Goal: Task Accomplishment & Management: Manage account settings

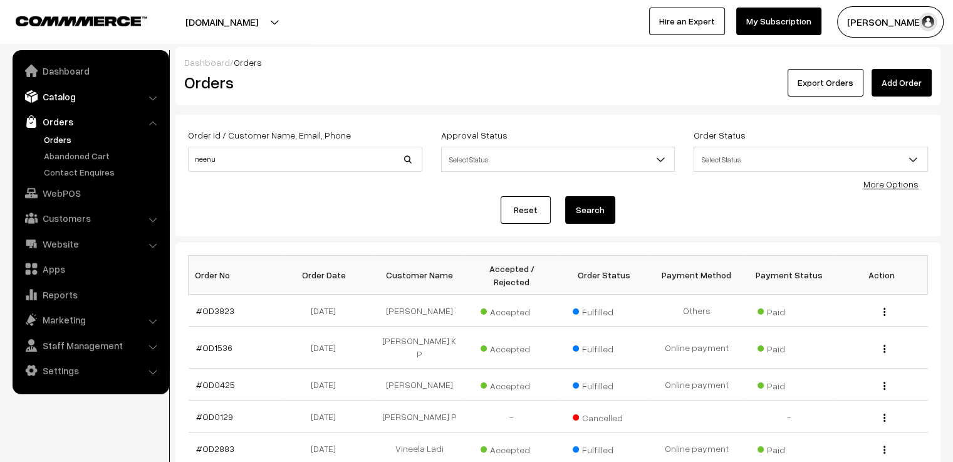
click at [70, 100] on link "Catalog" at bounding box center [90, 96] width 149 height 23
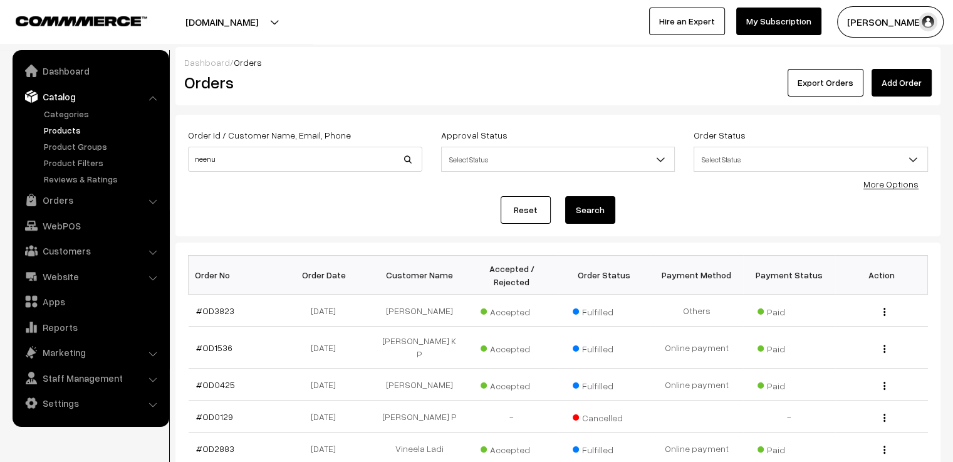
click at [63, 131] on link "Products" at bounding box center [103, 129] width 124 height 13
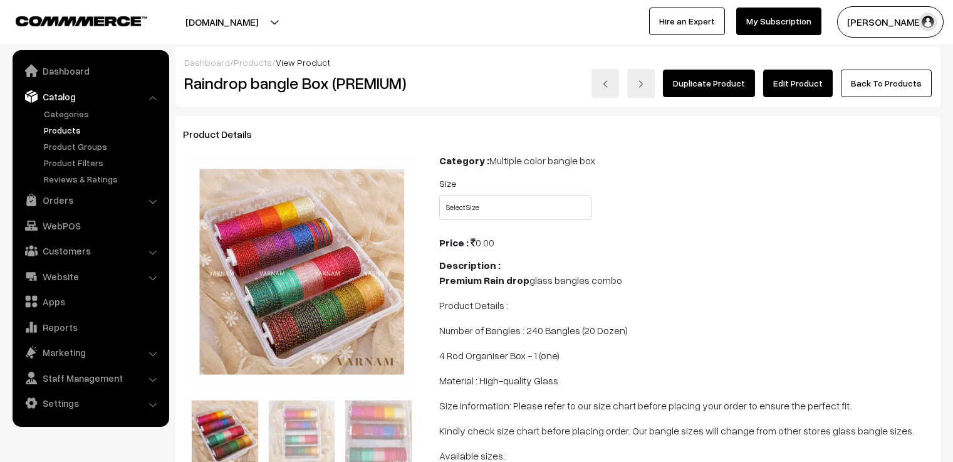
scroll to position [251, 0]
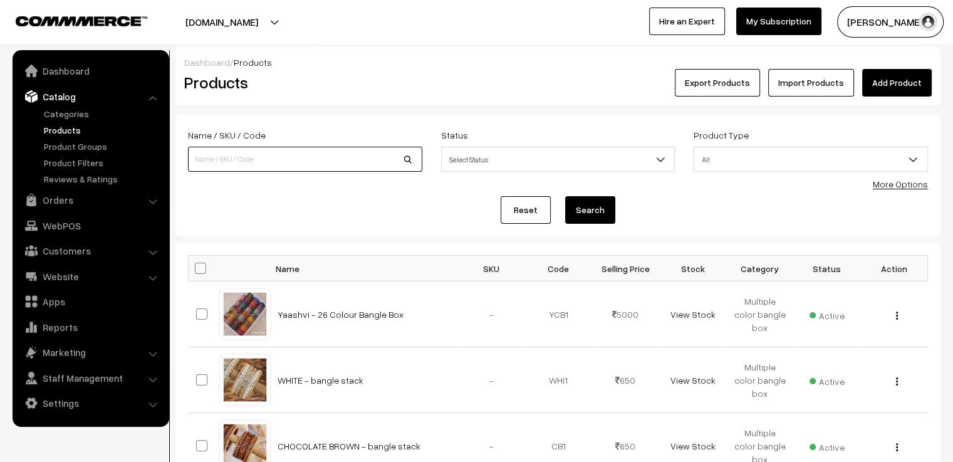
click at [284, 157] on input at bounding box center [305, 159] width 234 height 25
type input "GRADE 2"
click at [606, 207] on button "Search" at bounding box center [590, 210] width 50 height 28
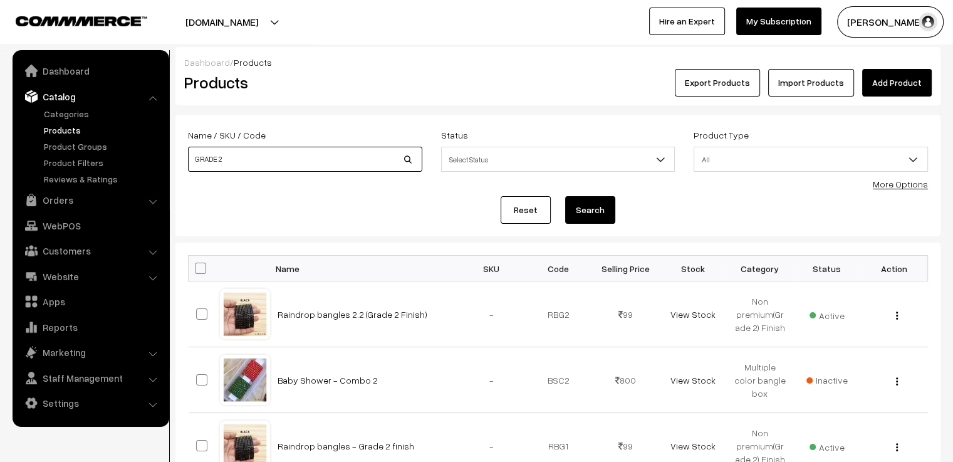
click at [245, 158] on input "GRADE 2" at bounding box center [305, 159] width 234 height 25
type input "grade 2"
click at [587, 219] on button "Search" at bounding box center [590, 210] width 50 height 28
drag, startPoint x: 232, startPoint y: 157, endPoint x: 179, endPoint y: 162, distance: 53.5
click at [179, 162] on div "Name / SKU / Code grade 2" at bounding box center [305, 153] width 253 height 52
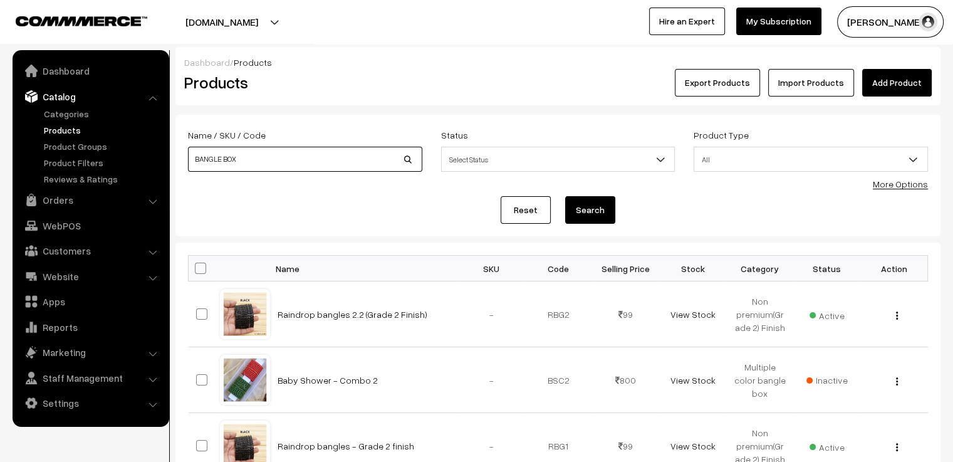
type input "BANGLE BOX"
click at [565, 196] on button "Search" at bounding box center [590, 210] width 50 height 28
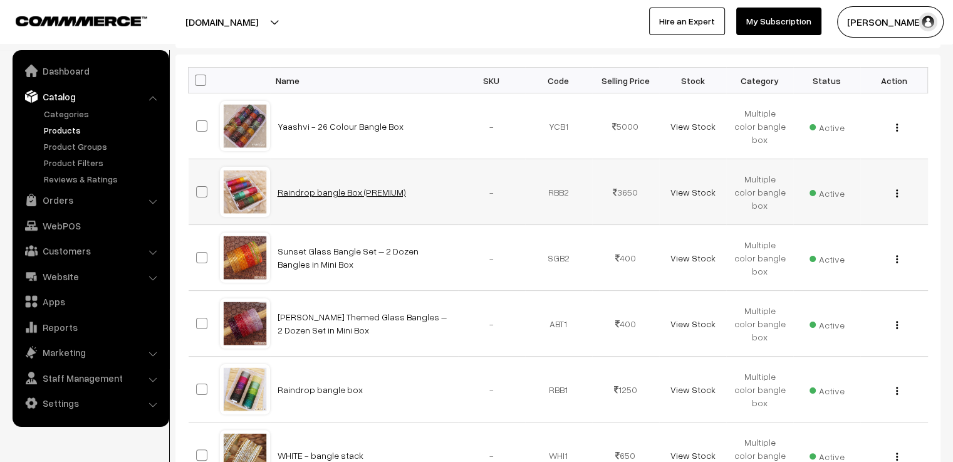
scroll to position [251, 0]
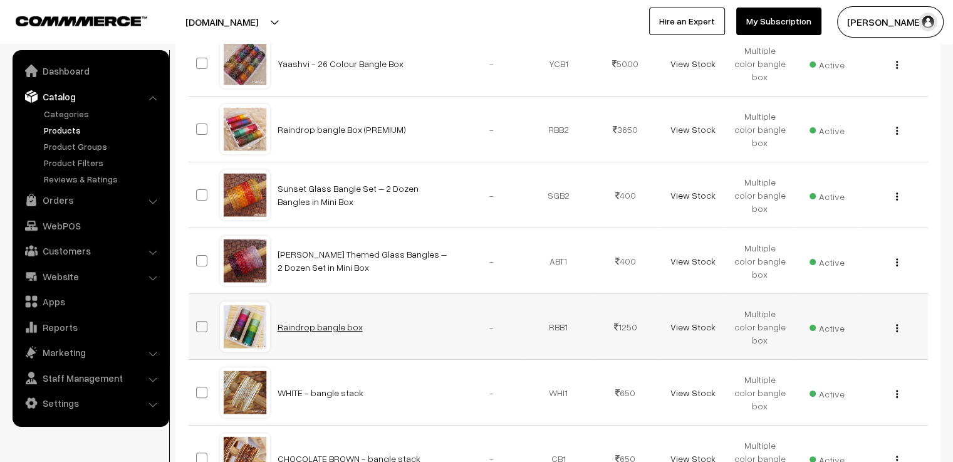
click at [332, 323] on link "Raindrop bangle box" at bounding box center [320, 326] width 85 height 11
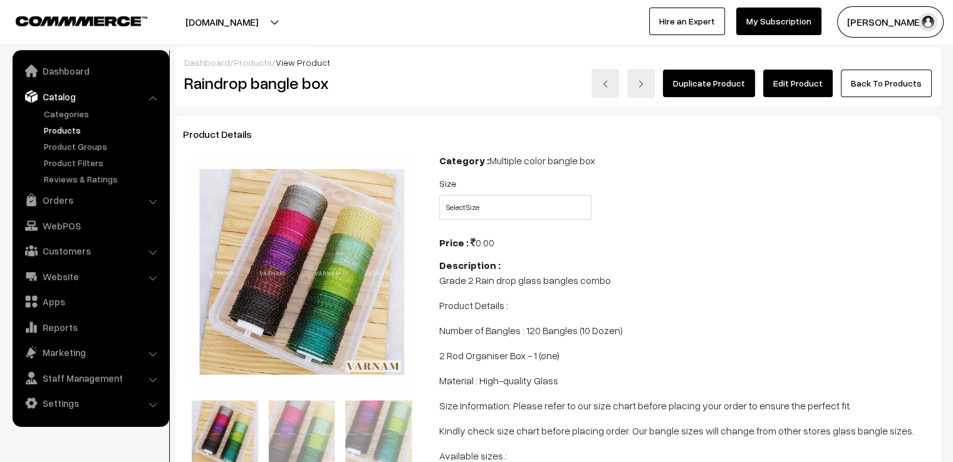
click at [801, 83] on link "Edit Product" at bounding box center [798, 84] width 70 height 28
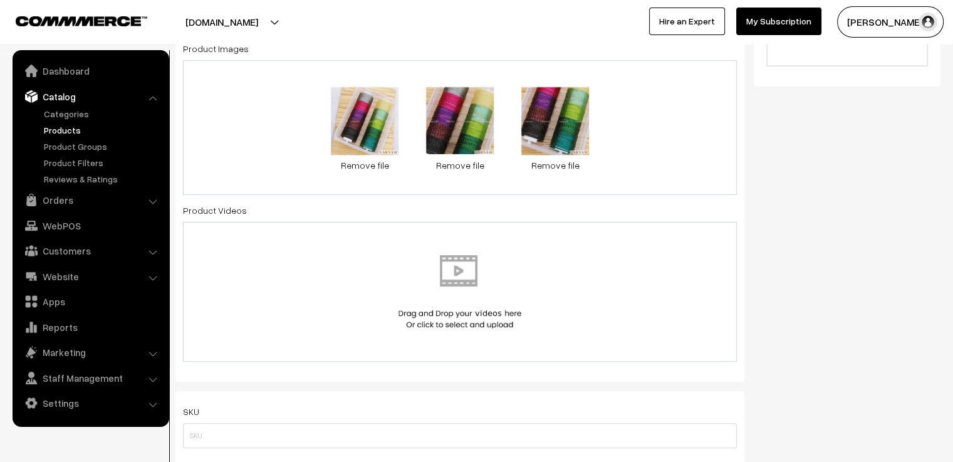
scroll to position [439, 0]
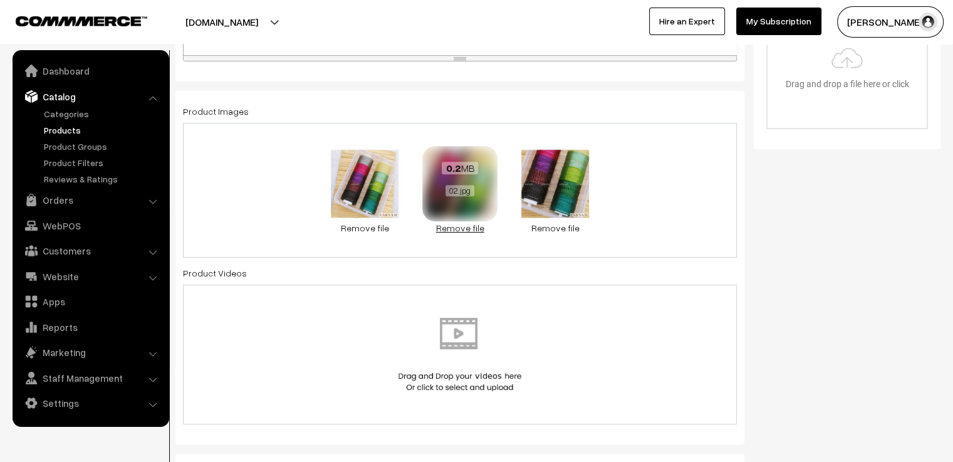
click at [454, 228] on link "Remove file" at bounding box center [459, 227] width 75 height 13
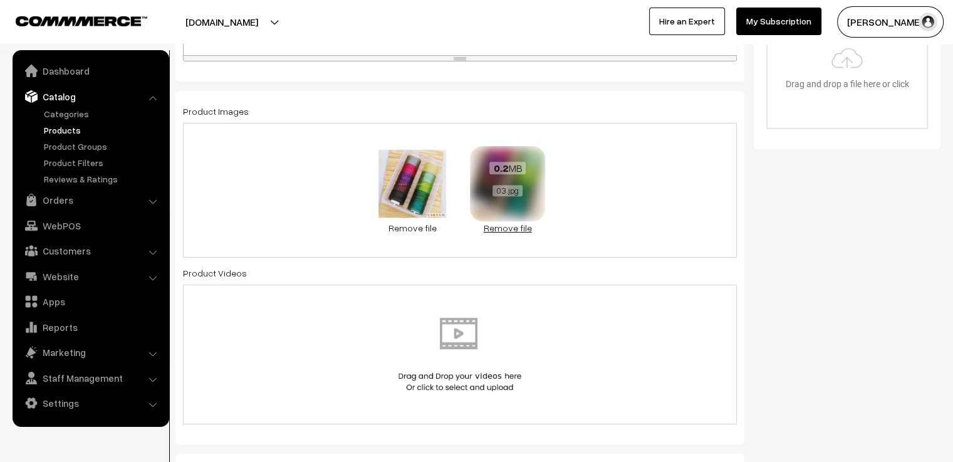
click at [491, 229] on link "Remove file" at bounding box center [507, 227] width 75 height 13
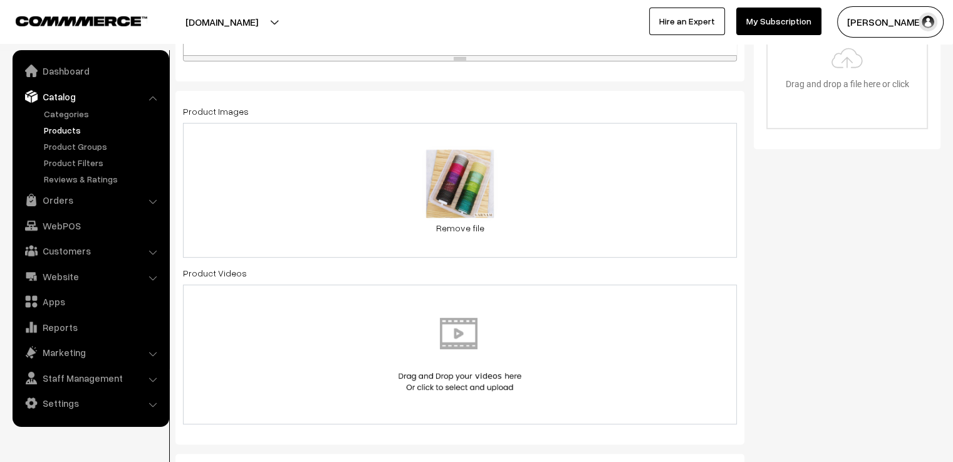
click at [540, 197] on div "0.2 MB 01.jpg Check Error Remove file" at bounding box center [460, 190] width 554 height 135
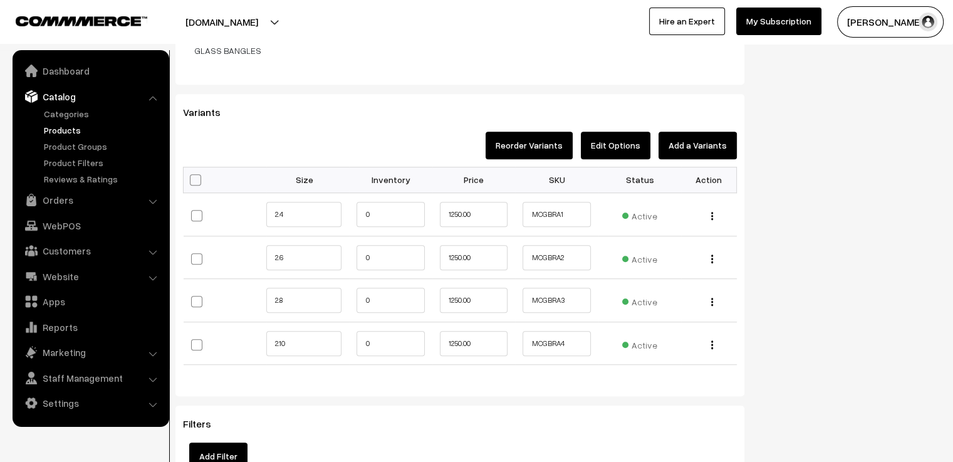
scroll to position [1128, 0]
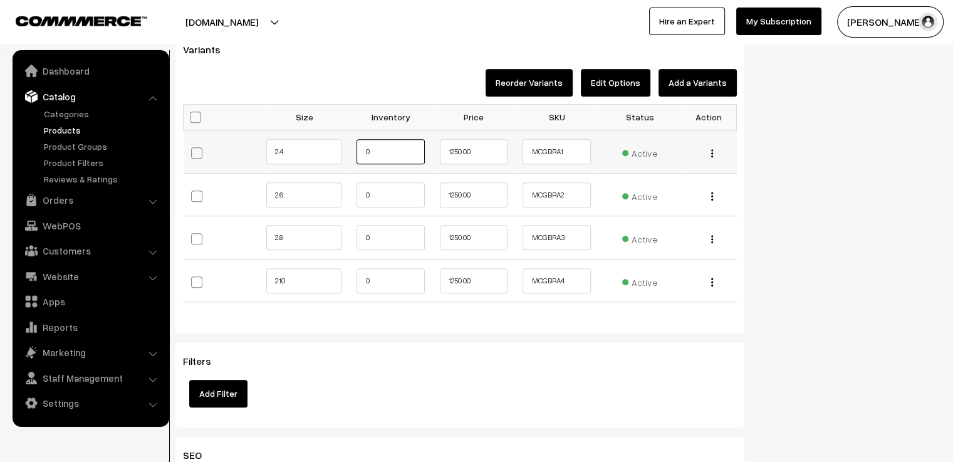
click at [385, 140] on input "0" at bounding box center [391, 151] width 68 height 25
type input "1"
click at [390, 185] on input "0" at bounding box center [391, 194] width 68 height 25
type input "1"
click at [390, 226] on input "0" at bounding box center [391, 237] width 68 height 25
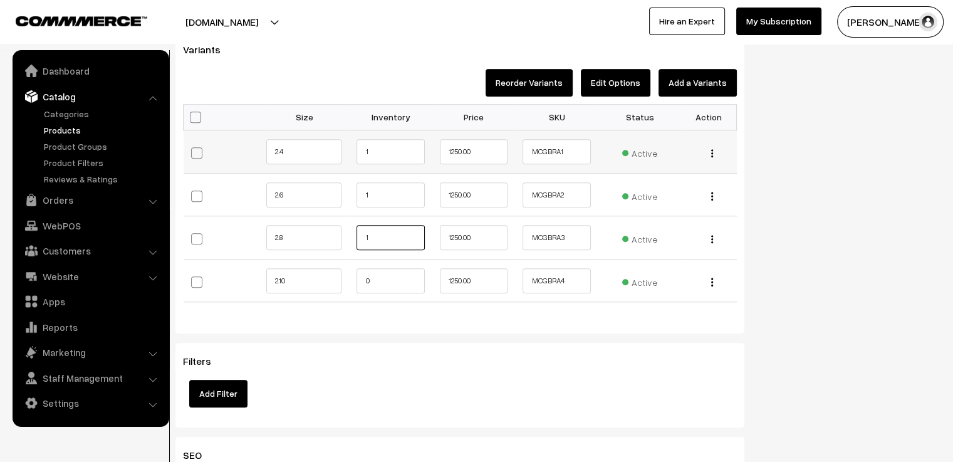
type input "1"
click at [712, 149] on img "button" at bounding box center [712, 153] width 2 height 8
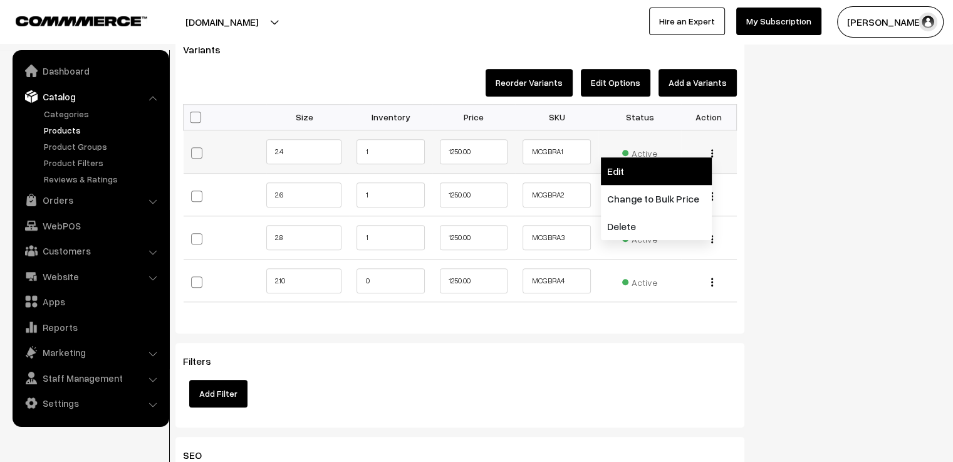
click at [677, 160] on link "Edit" at bounding box center [656, 171] width 111 height 28
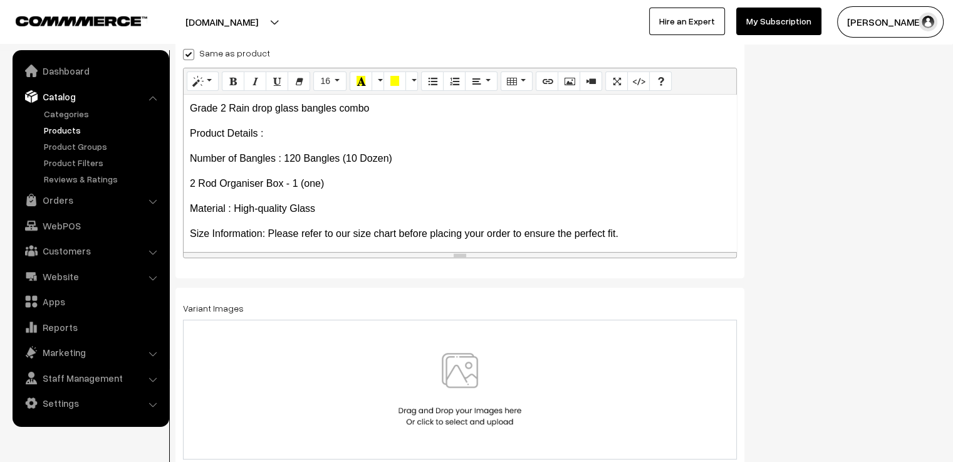
scroll to position [219, 0]
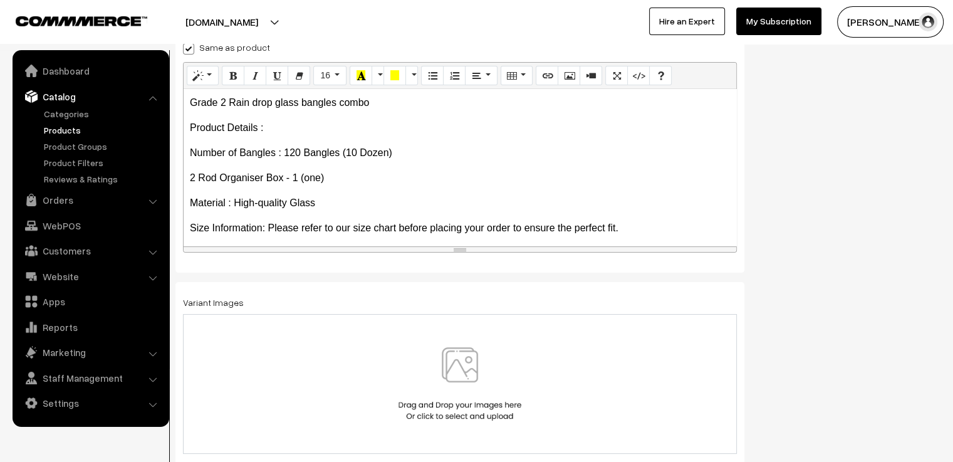
click at [469, 358] on img at bounding box center [459, 383] width 129 height 73
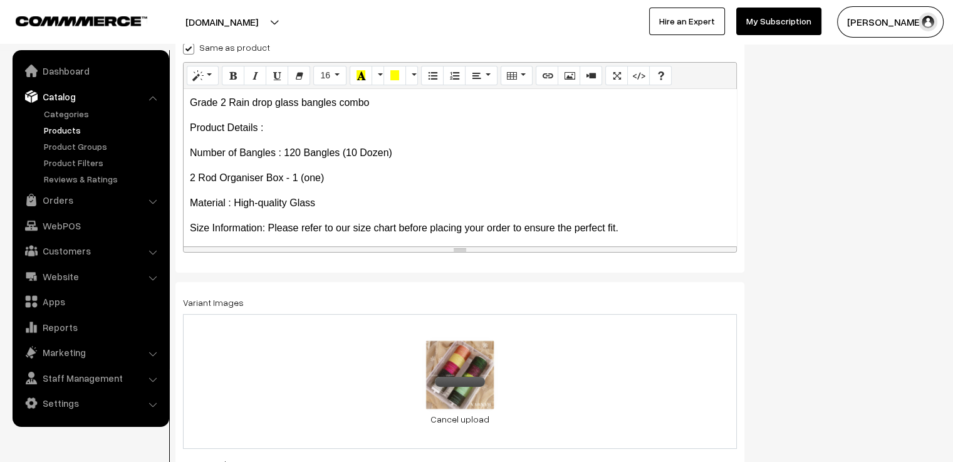
scroll to position [0, 0]
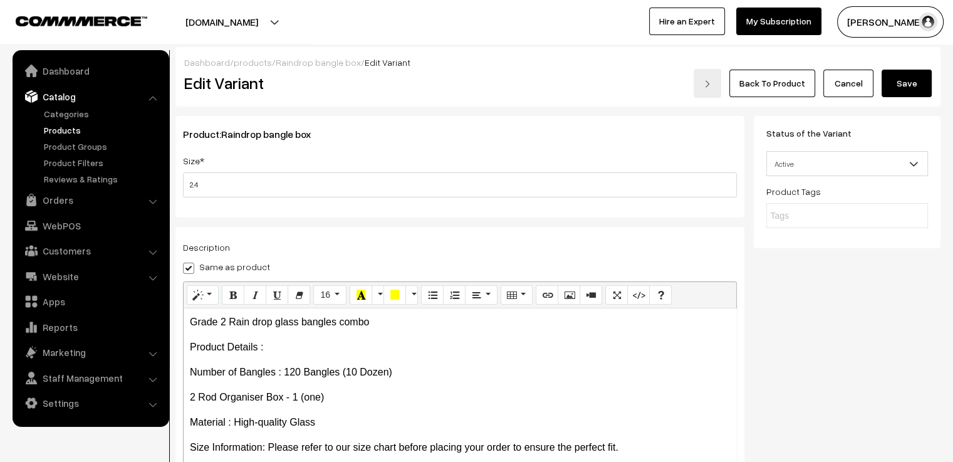
click at [900, 77] on button "Save" at bounding box center [907, 84] width 50 height 28
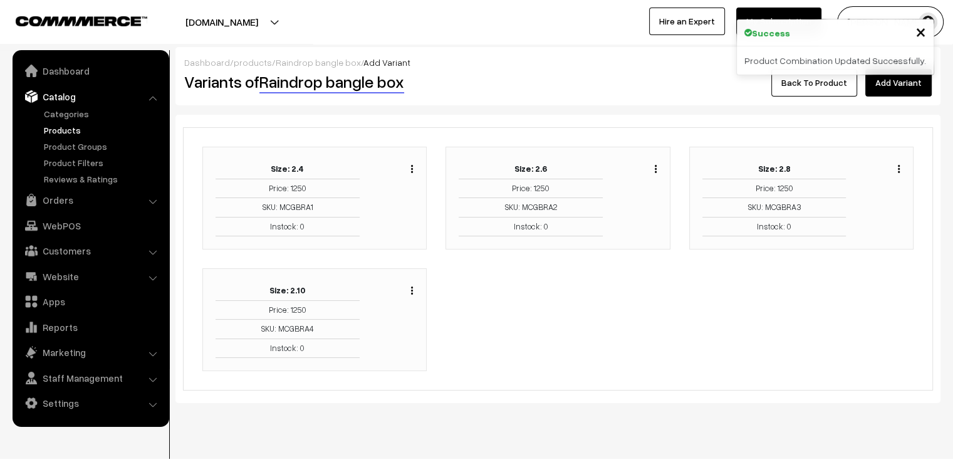
click at [656, 169] on img "button" at bounding box center [656, 169] width 2 height 8
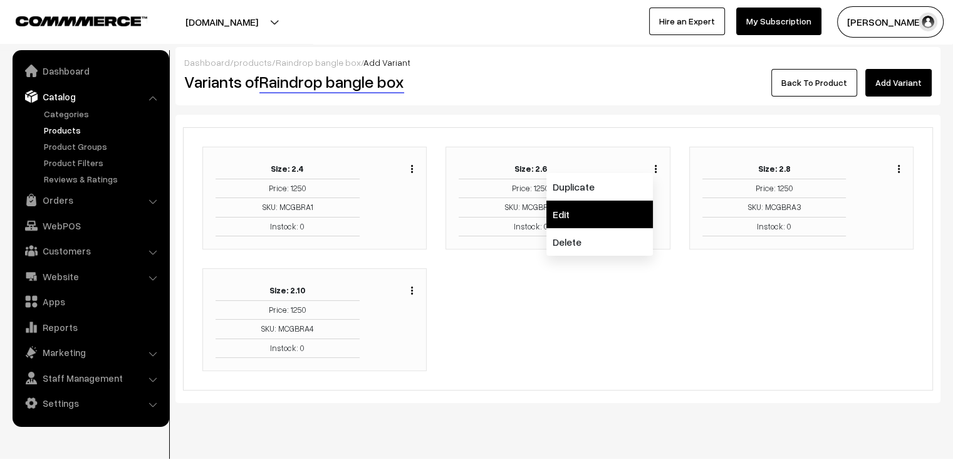
click at [627, 211] on link "Edit" at bounding box center [599, 214] width 107 height 28
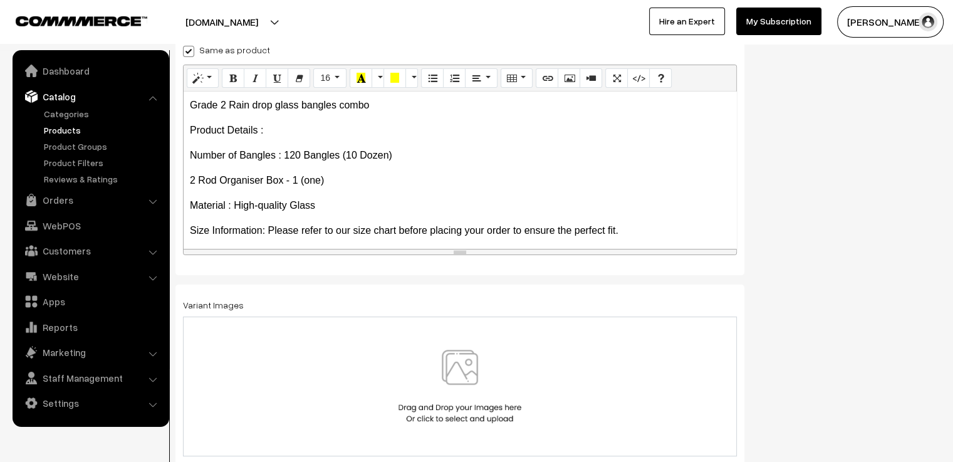
scroll to position [219, 0]
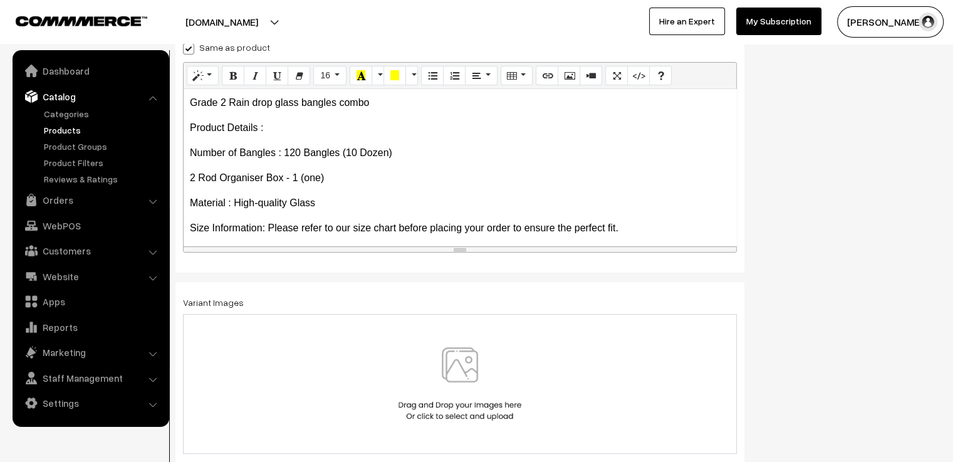
click at [472, 383] on img at bounding box center [459, 383] width 129 height 73
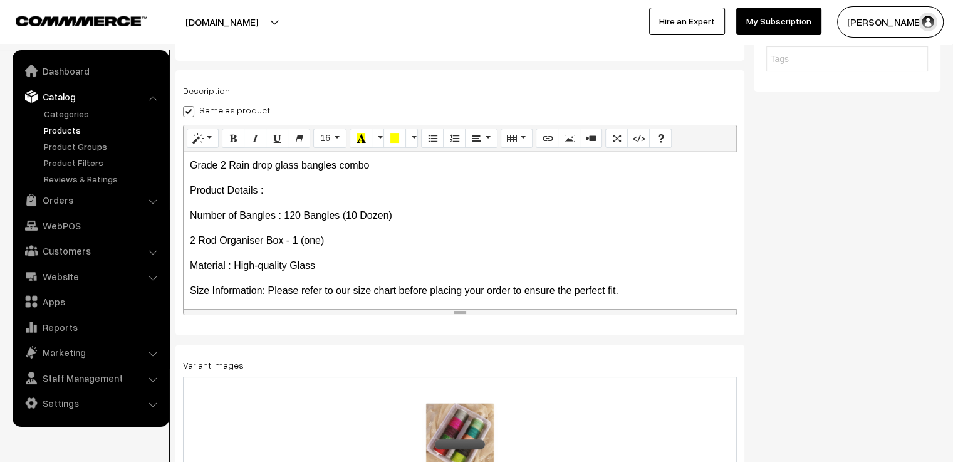
scroll to position [0, 0]
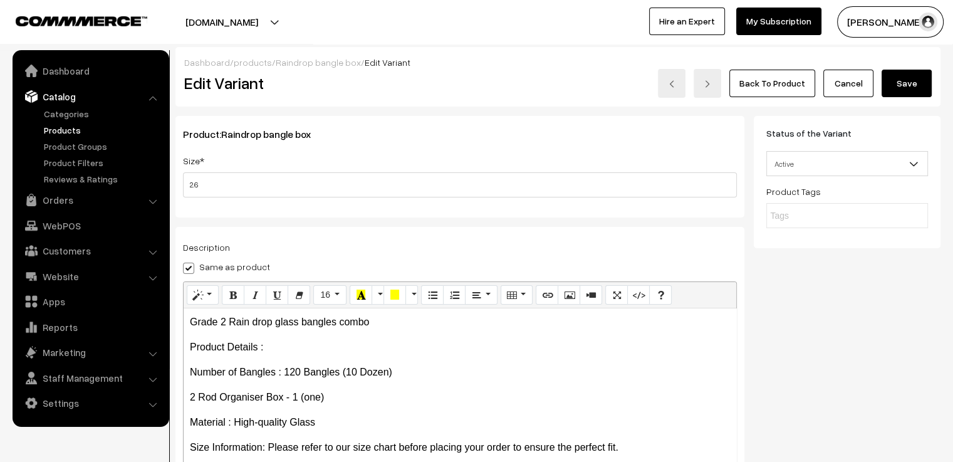
click at [897, 85] on button "Save" at bounding box center [907, 84] width 50 height 28
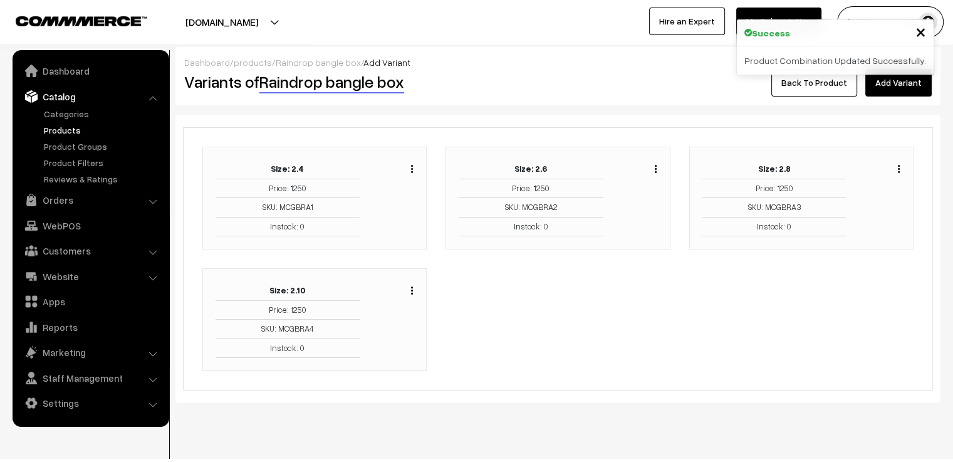
click at [898, 167] on img "button" at bounding box center [899, 169] width 2 height 8
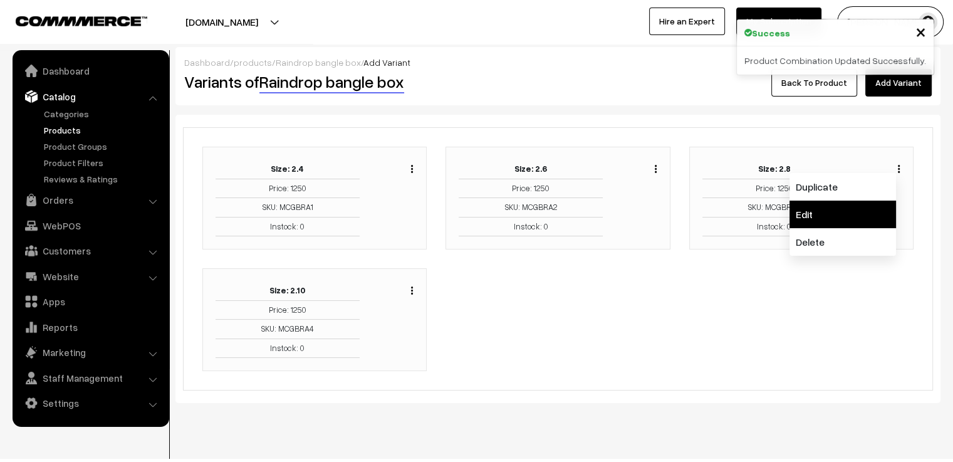
click at [862, 212] on link "Edit" at bounding box center [842, 214] width 107 height 28
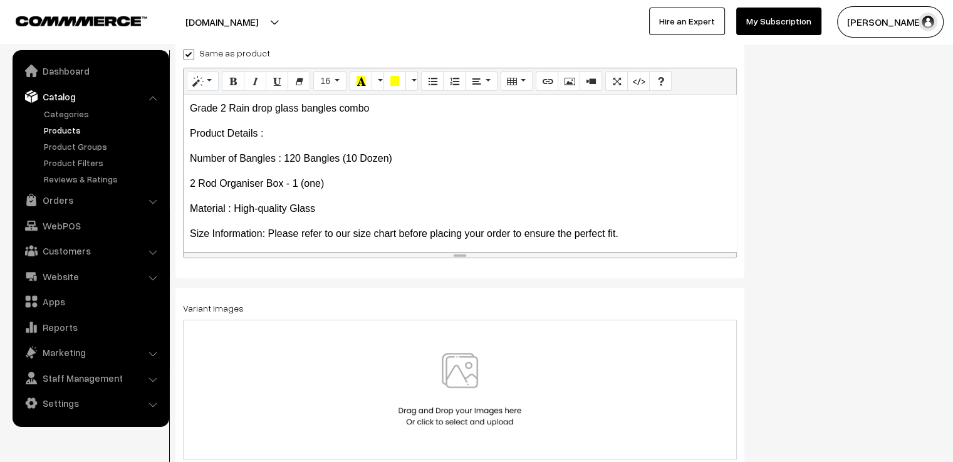
scroll to position [219, 0]
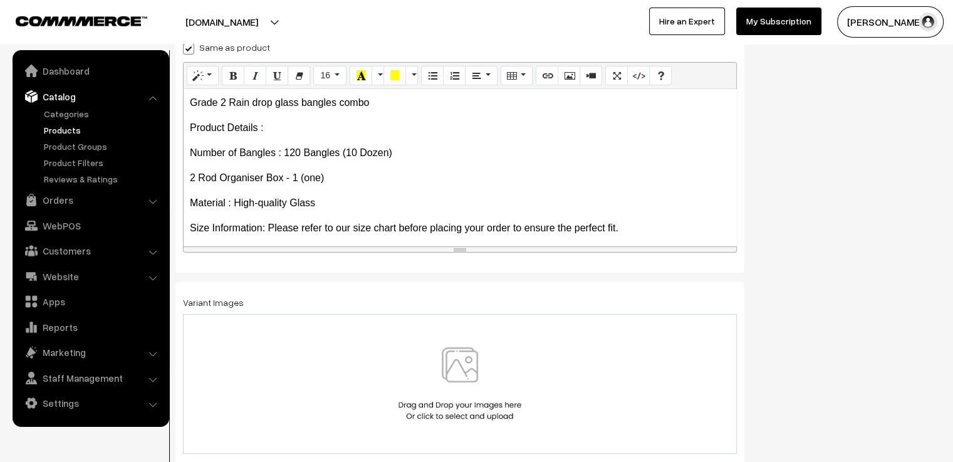
click at [458, 383] on img at bounding box center [459, 383] width 129 height 73
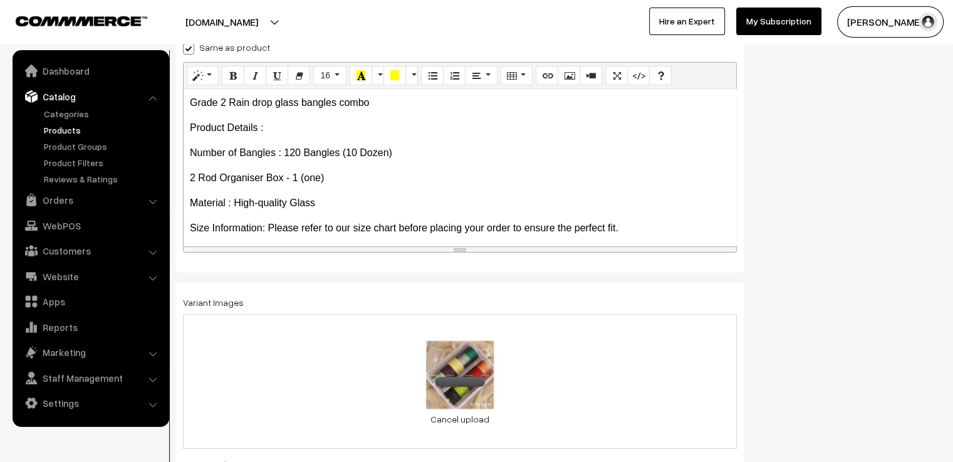
scroll to position [0, 0]
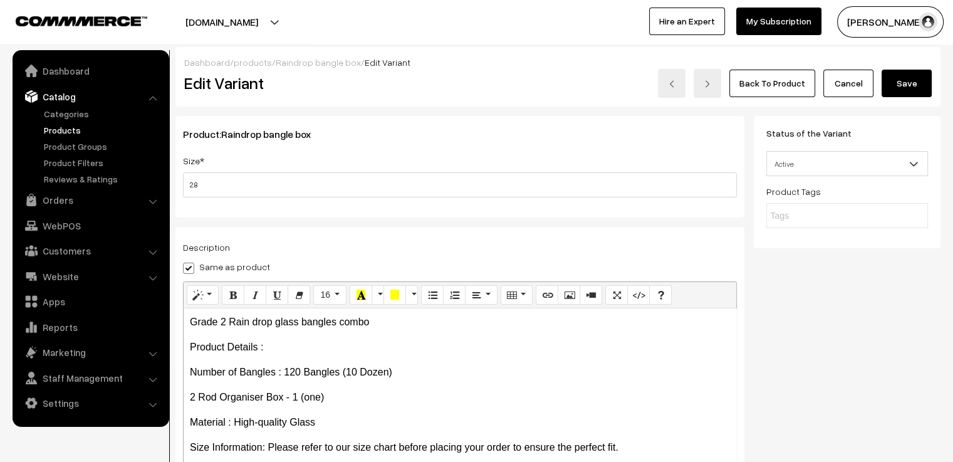
click at [901, 81] on button "Save" at bounding box center [907, 84] width 50 height 28
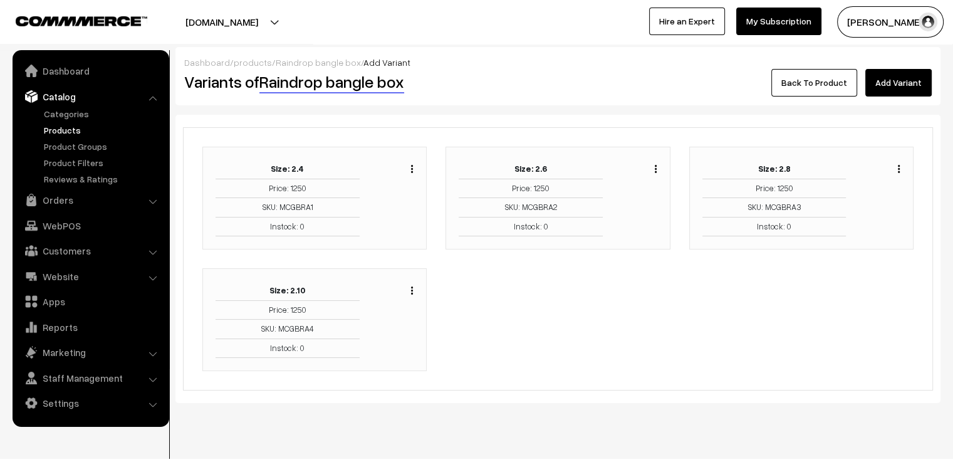
click at [828, 86] on link "Back To Product" at bounding box center [814, 83] width 86 height 28
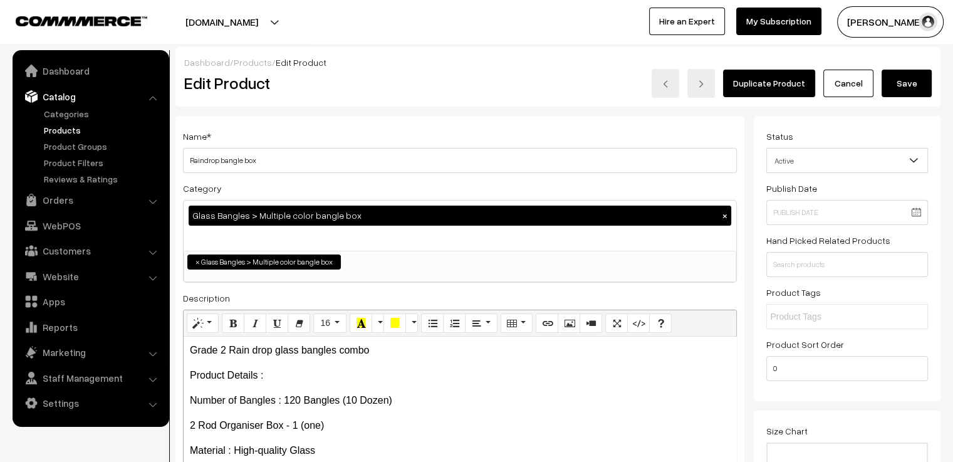
click at [907, 88] on button "Save" at bounding box center [907, 84] width 50 height 28
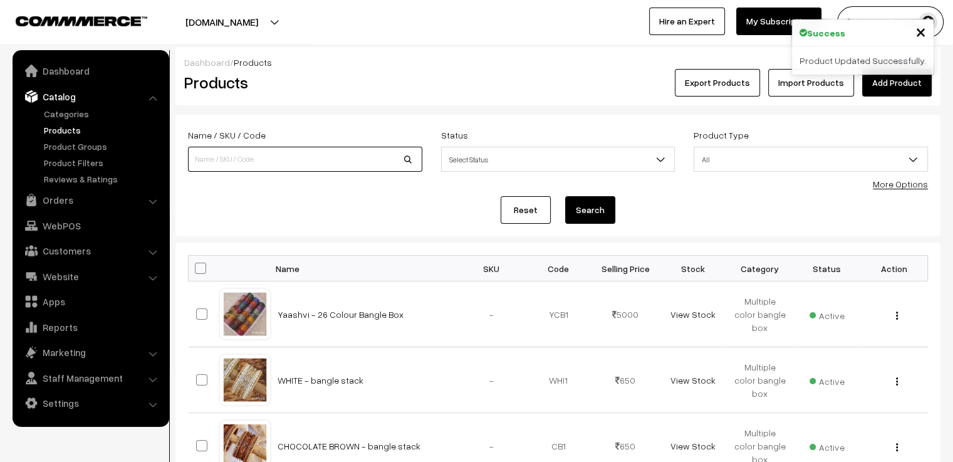
click at [314, 169] on input at bounding box center [305, 159] width 234 height 25
type input "BANGLE BOX"
click at [565, 196] on button "Search" at bounding box center [590, 210] width 50 height 28
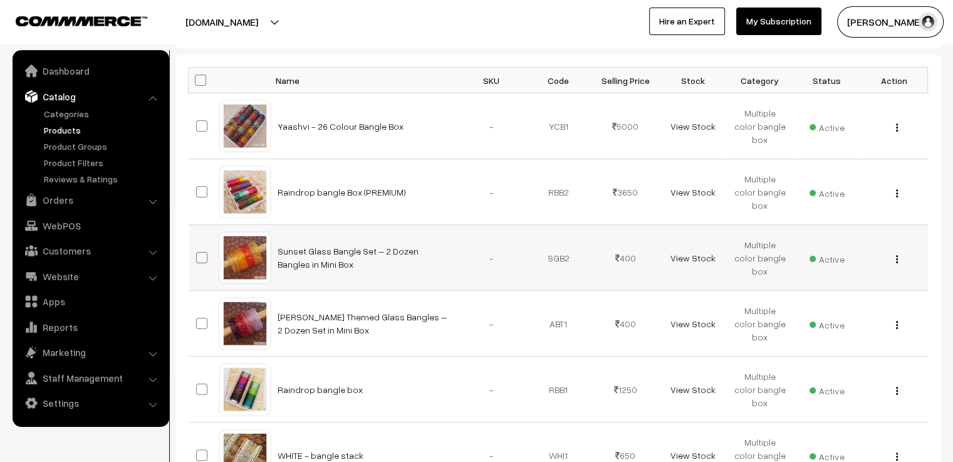
scroll to position [251, 0]
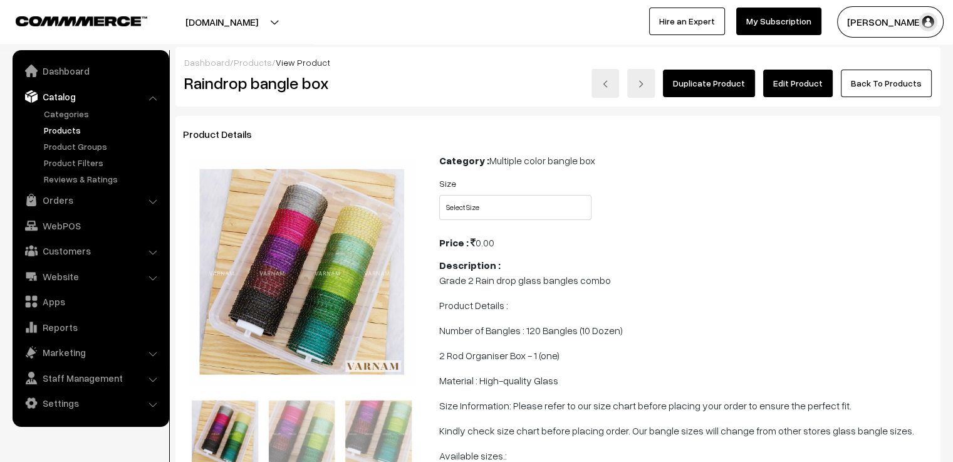
click at [794, 81] on link "Edit Product" at bounding box center [798, 84] width 70 height 28
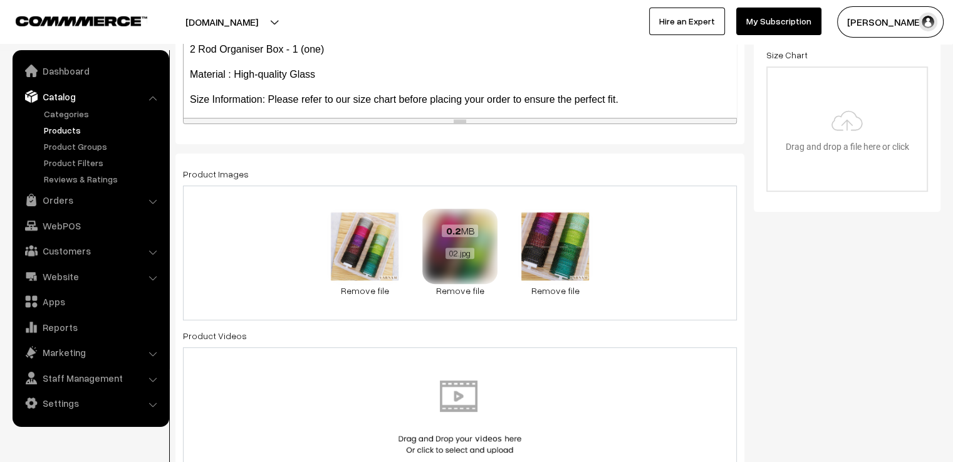
scroll to position [501, 0]
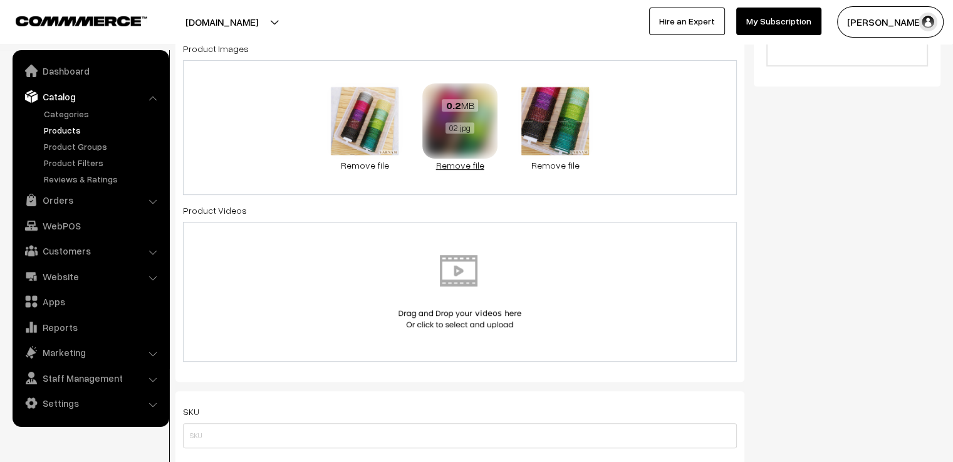
click at [459, 166] on link "Remove file" at bounding box center [459, 165] width 75 height 13
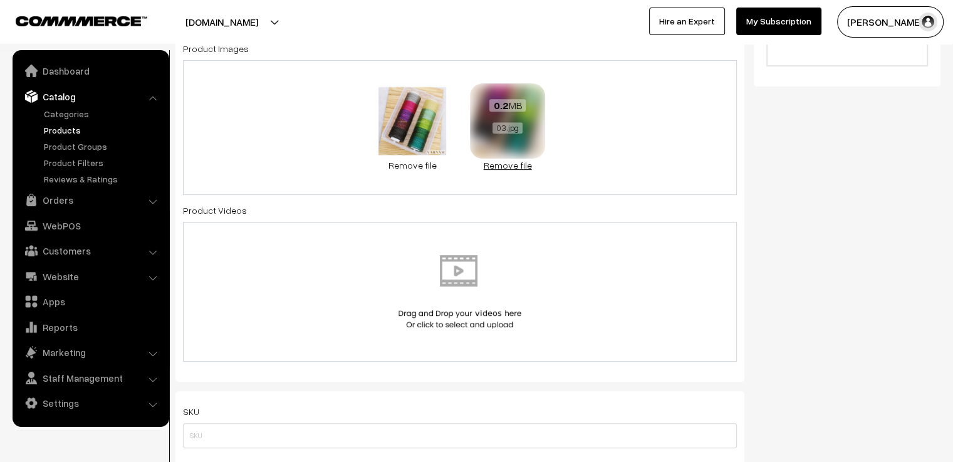
click at [508, 165] on link "Remove file" at bounding box center [507, 165] width 75 height 13
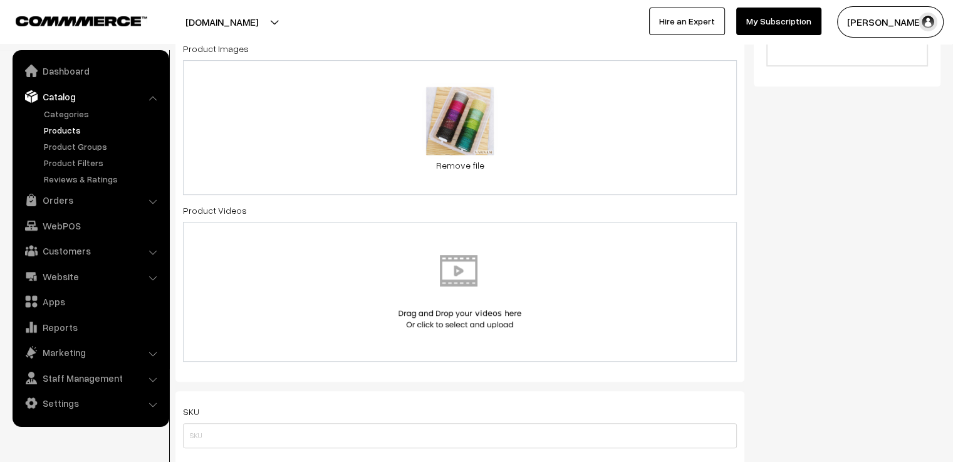
click at [563, 142] on div "0.2 MB 01.jpg Check Error Remove file" at bounding box center [460, 127] width 554 height 135
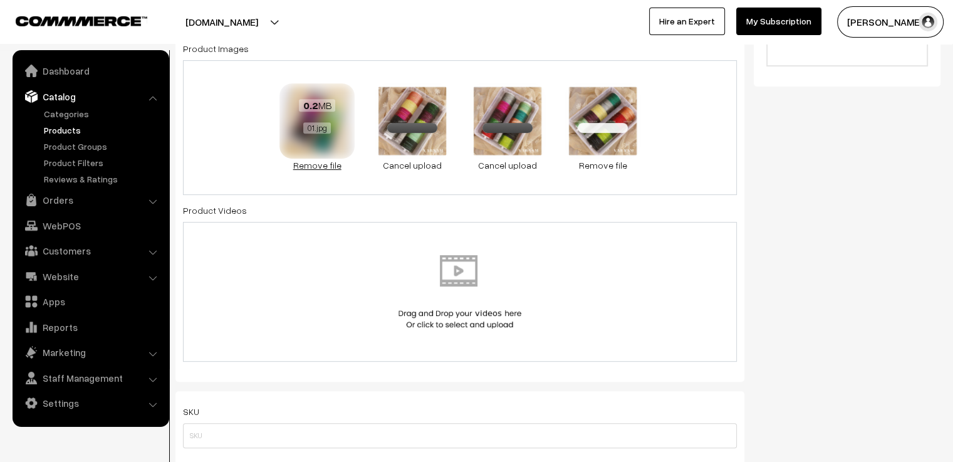
click at [327, 167] on link "Remove file" at bounding box center [316, 165] width 75 height 13
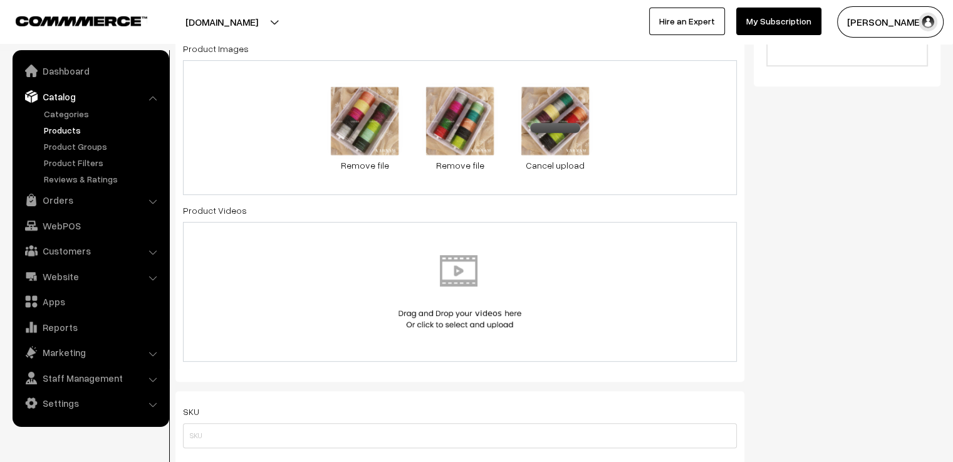
scroll to position [0, 0]
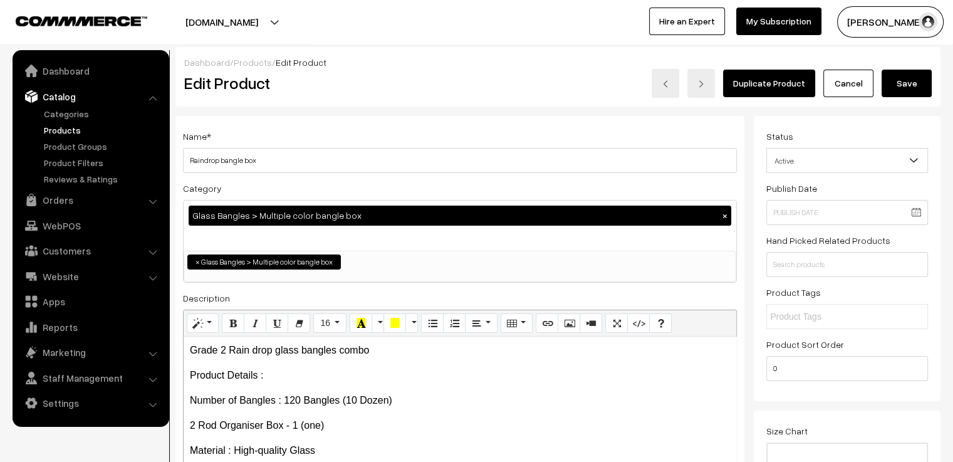
click at [909, 81] on button "Save" at bounding box center [907, 84] width 50 height 28
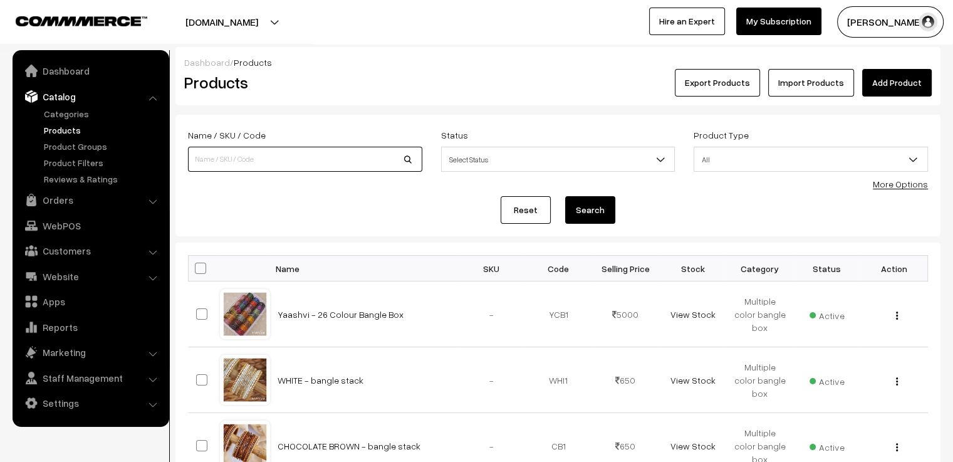
click at [294, 159] on input at bounding box center [305, 159] width 234 height 25
type input "BANGLE BOX"
click at [565, 196] on button "Search" at bounding box center [590, 210] width 50 height 28
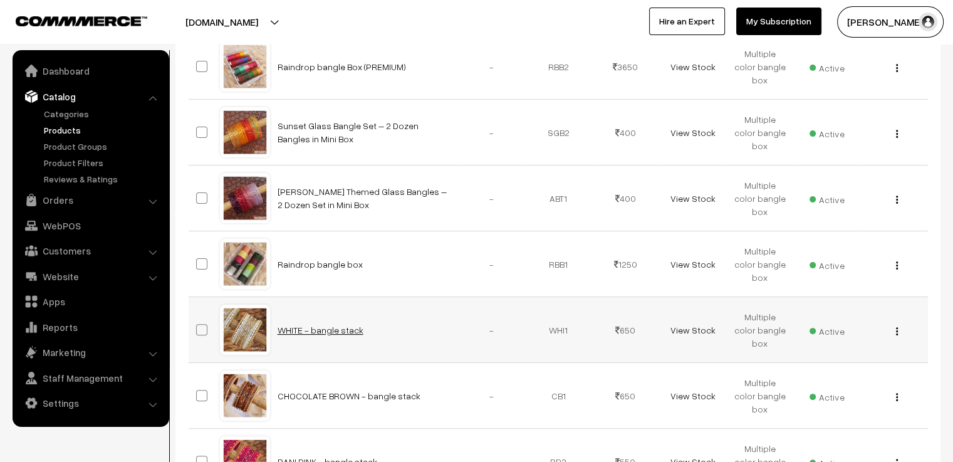
scroll to position [376, 0]
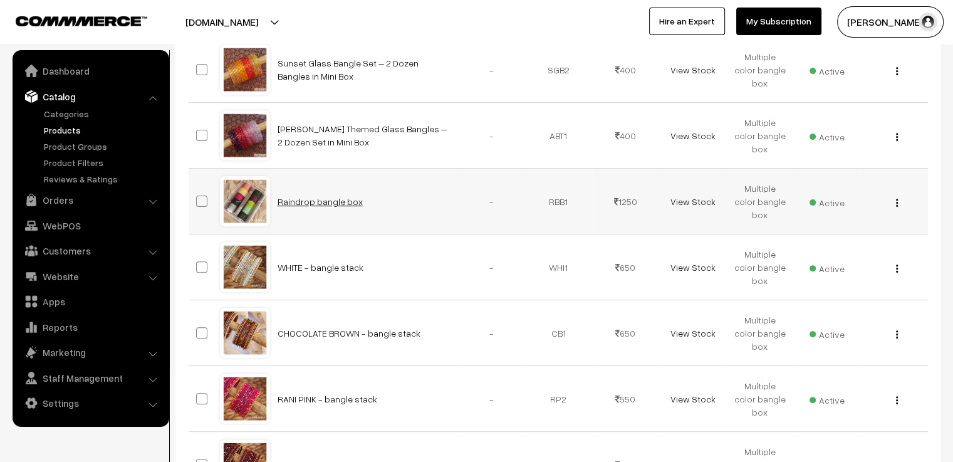
click at [326, 204] on link "Raindrop bangle box" at bounding box center [320, 201] width 85 height 11
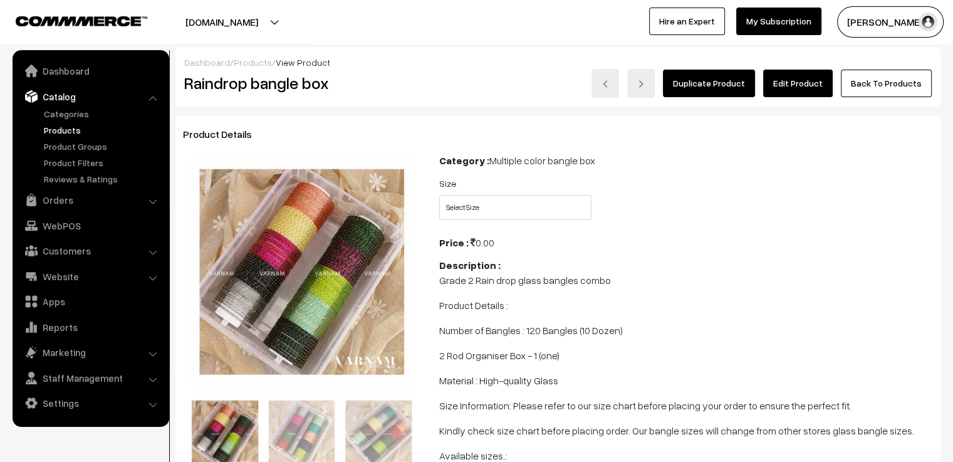
click at [802, 86] on link "Edit Product" at bounding box center [798, 84] width 70 height 28
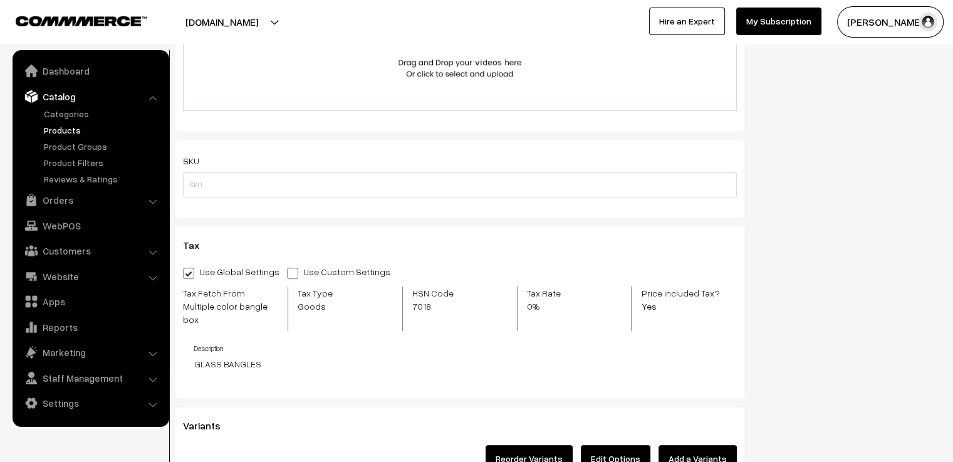
scroll to position [1128, 0]
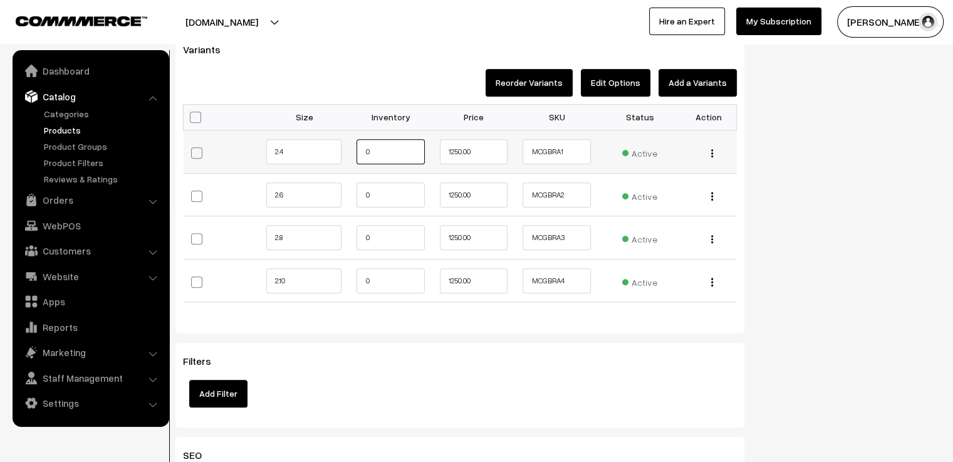
click at [397, 140] on input "0" at bounding box center [391, 151] width 68 height 25
type input "1"
click at [395, 187] on input "0" at bounding box center [391, 194] width 68 height 25
type input "1"
click at [390, 225] on input "0" at bounding box center [391, 237] width 68 height 25
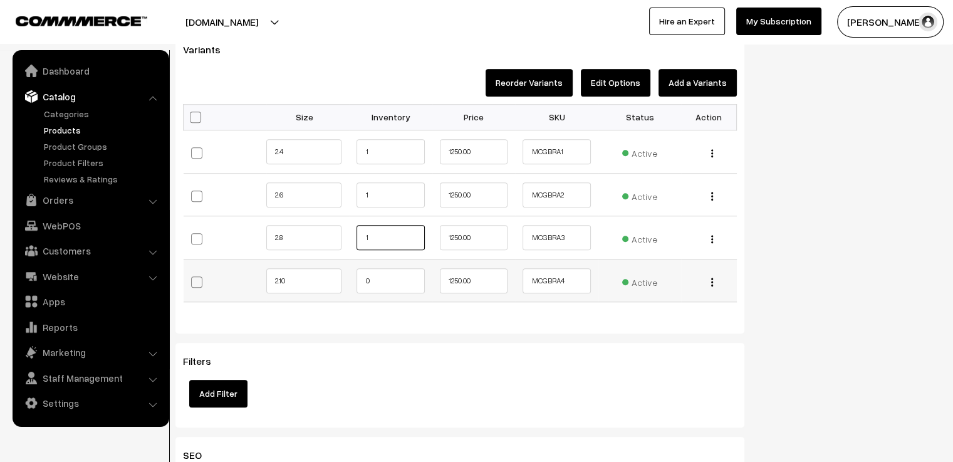
type input "1"
click at [711, 278] on img "button" at bounding box center [712, 282] width 2 height 8
click at [197, 276] on span at bounding box center [196, 281] width 11 height 11
click at [199, 276] on input "checkbox" at bounding box center [203, 280] width 8 height 8
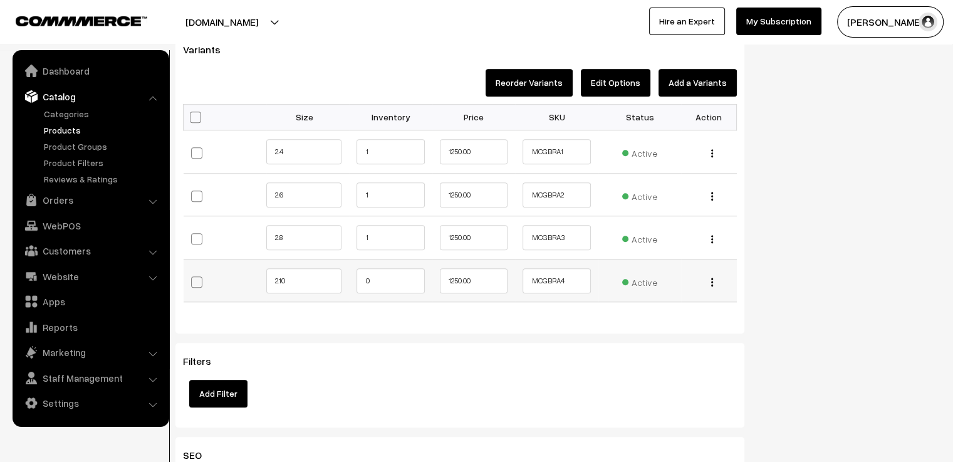
checkbox input "true"
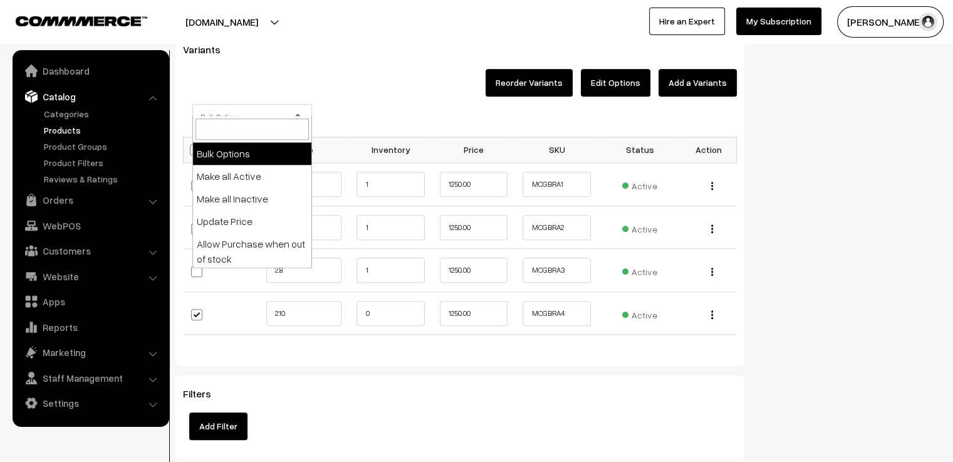
click at [215, 106] on span "Bulk Options" at bounding box center [252, 117] width 118 height 22
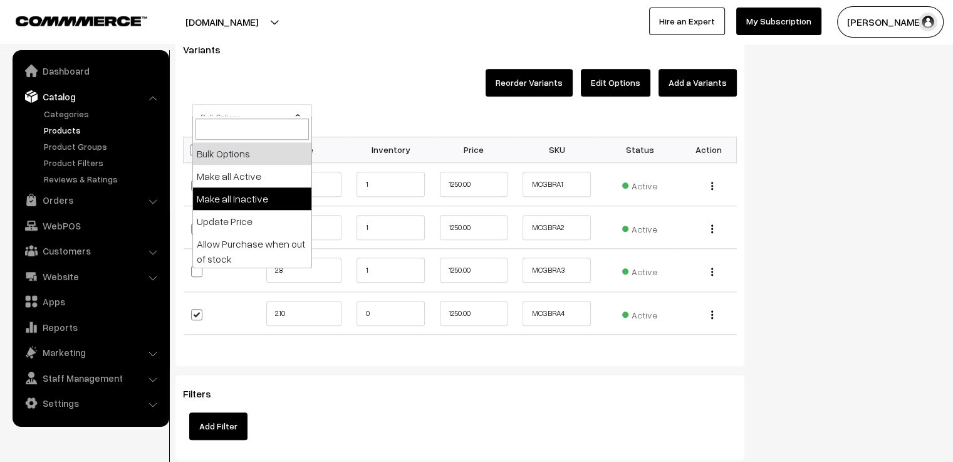
select select "inactive"
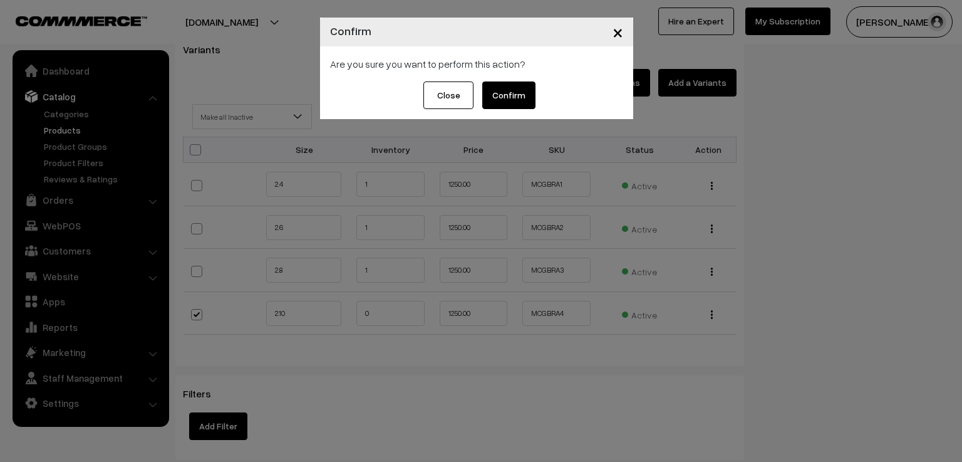
click at [502, 103] on button "Confirm" at bounding box center [508, 95] width 53 height 28
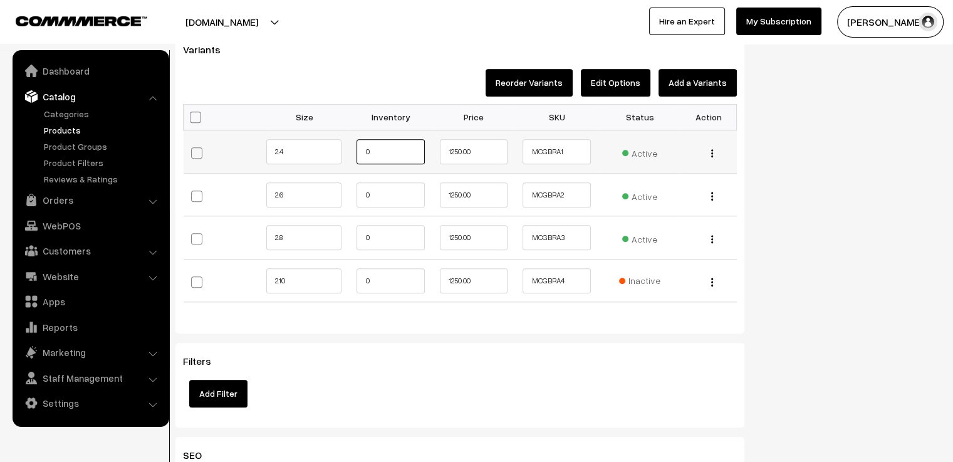
click at [382, 139] on input "0" at bounding box center [391, 151] width 68 height 25
type input "1"
click at [374, 182] on input "0" at bounding box center [391, 194] width 68 height 25
type input "1"
click at [384, 227] on input "0" at bounding box center [391, 237] width 68 height 25
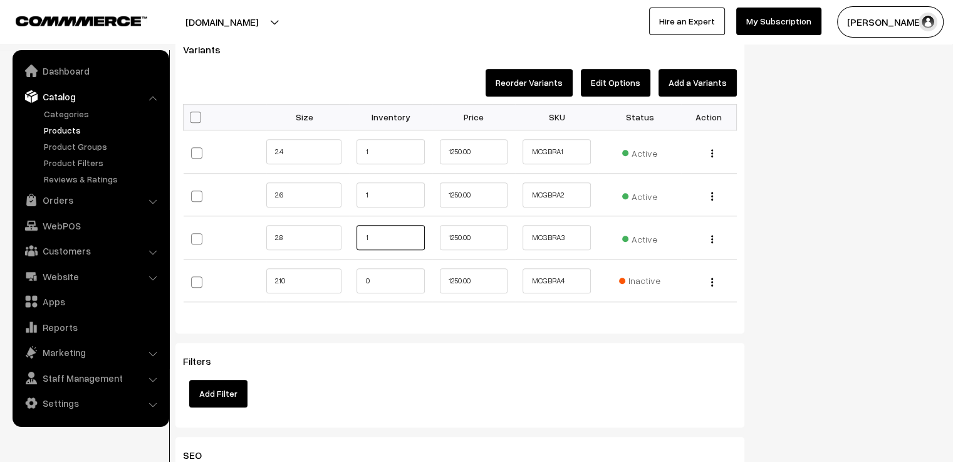
type input "1"
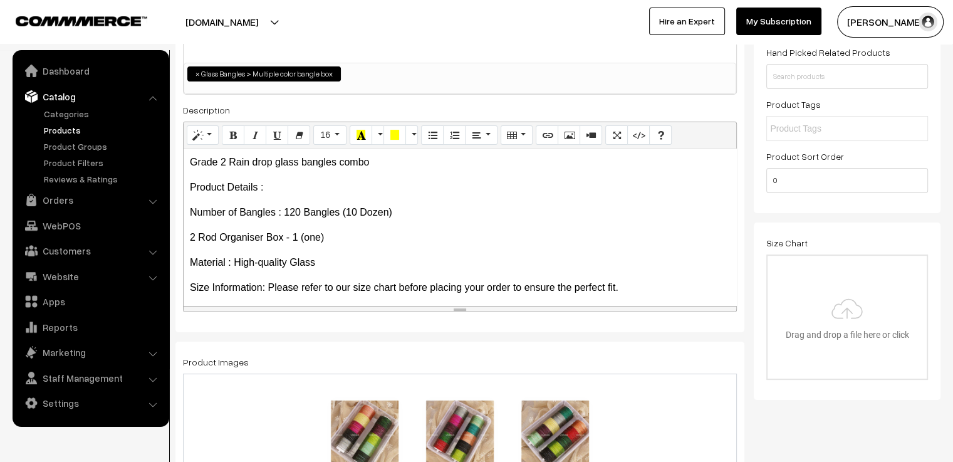
scroll to position [0, 0]
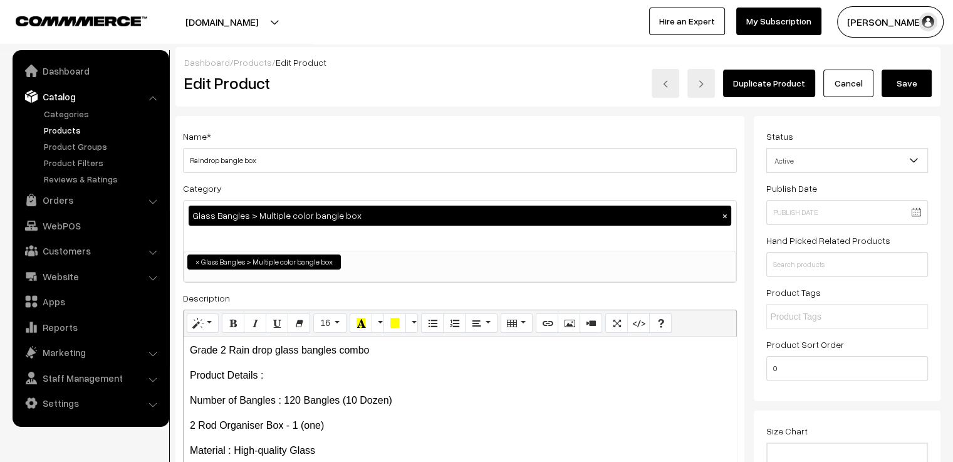
click at [905, 81] on button "Save" at bounding box center [907, 84] width 50 height 28
